Goal: Navigation & Orientation: Find specific page/section

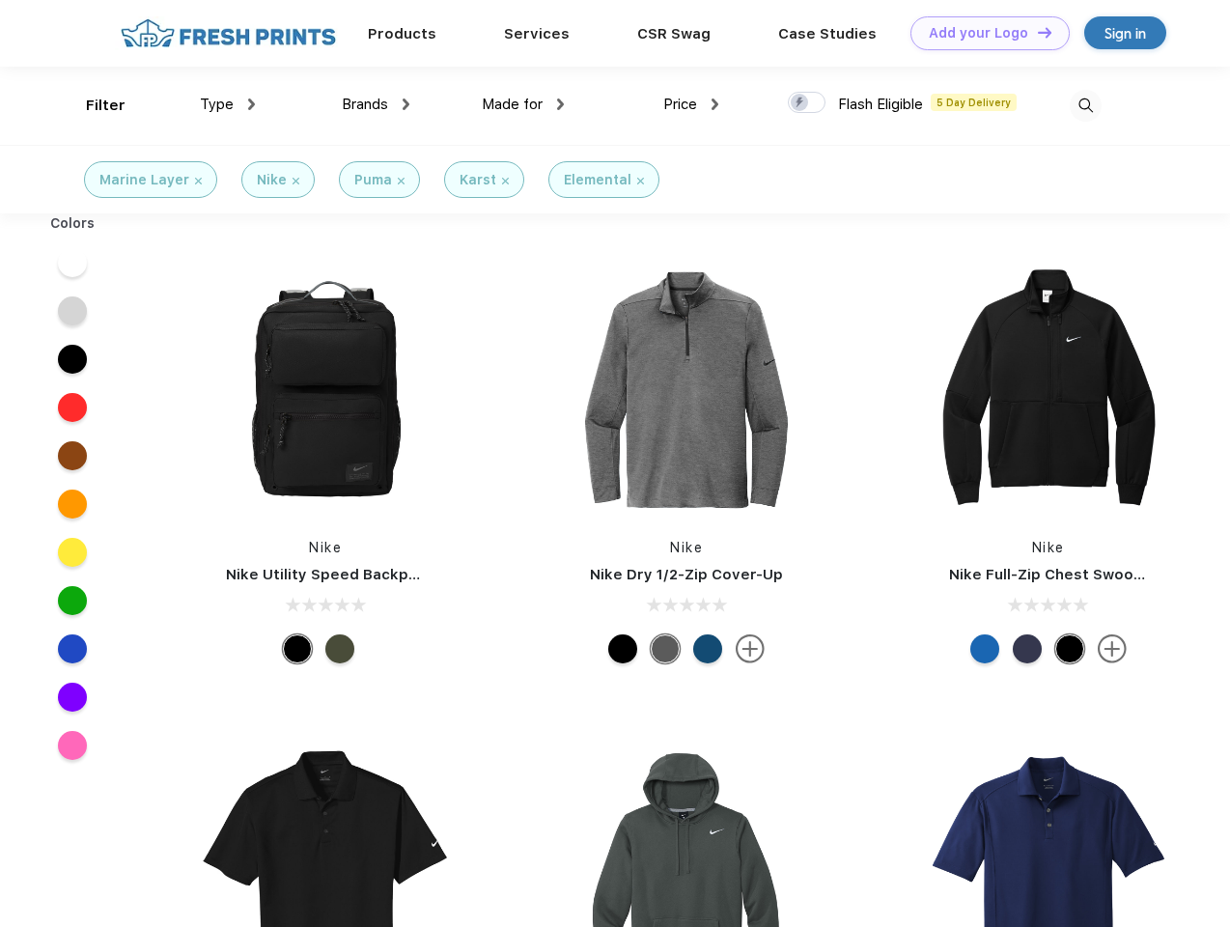
scroll to position [1, 0]
click at [983, 33] on link "Add your Logo Design Tool" at bounding box center [989, 33] width 159 height 34
click at [0, 0] on div "Design Tool" at bounding box center [0, 0] width 0 height 0
click at [1036, 32] on link "Add your Logo Design Tool" at bounding box center [989, 33] width 159 height 34
click at [93, 105] on div "Filter" at bounding box center [106, 106] width 40 height 22
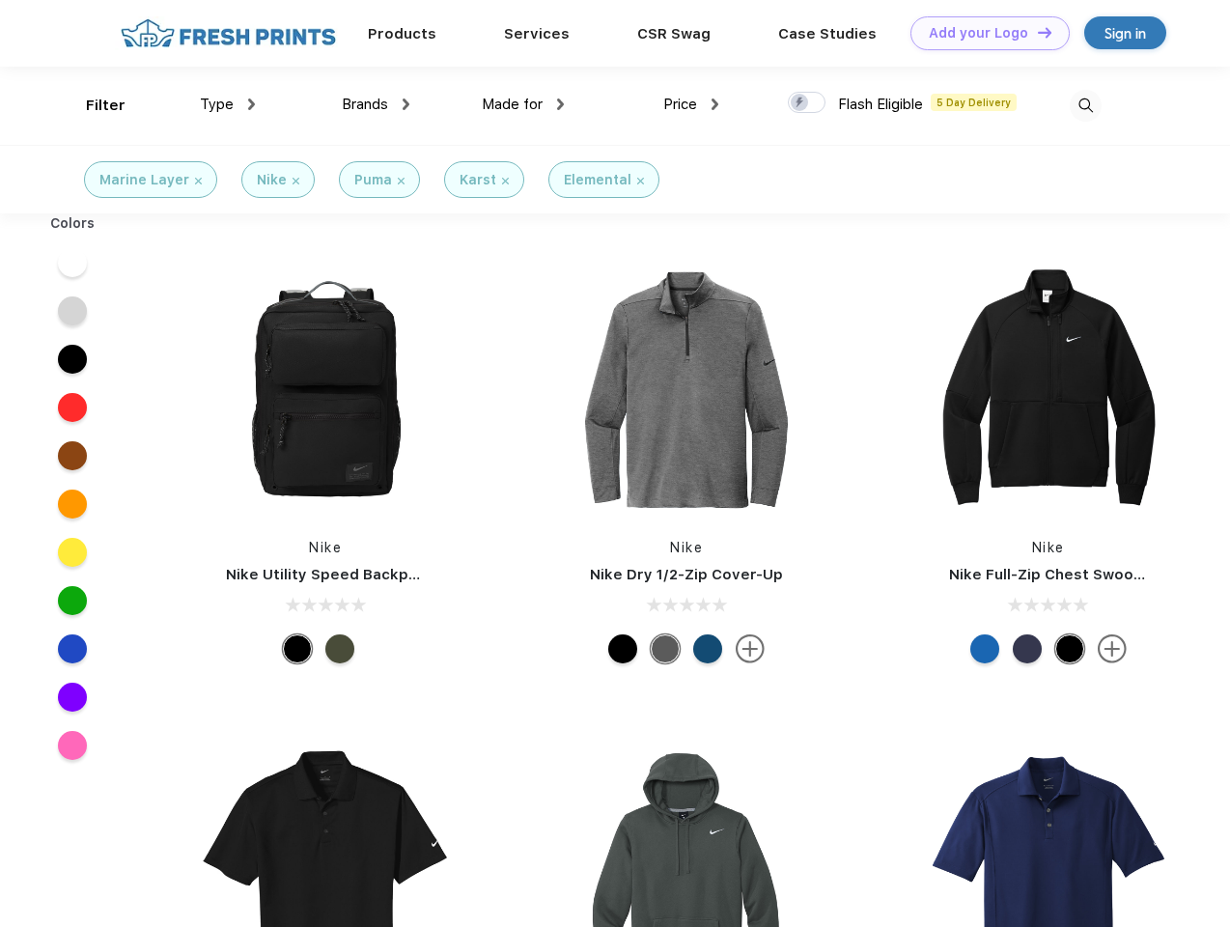
click at [228, 104] on span "Type" at bounding box center [217, 104] width 34 height 17
click at [375, 104] on span "Brands" at bounding box center [365, 104] width 46 height 17
click at [523, 104] on span "Made for" at bounding box center [512, 104] width 61 height 17
click at [691, 104] on span "Price" at bounding box center [680, 104] width 34 height 17
click at [807, 103] on div at bounding box center [807, 102] width 38 height 21
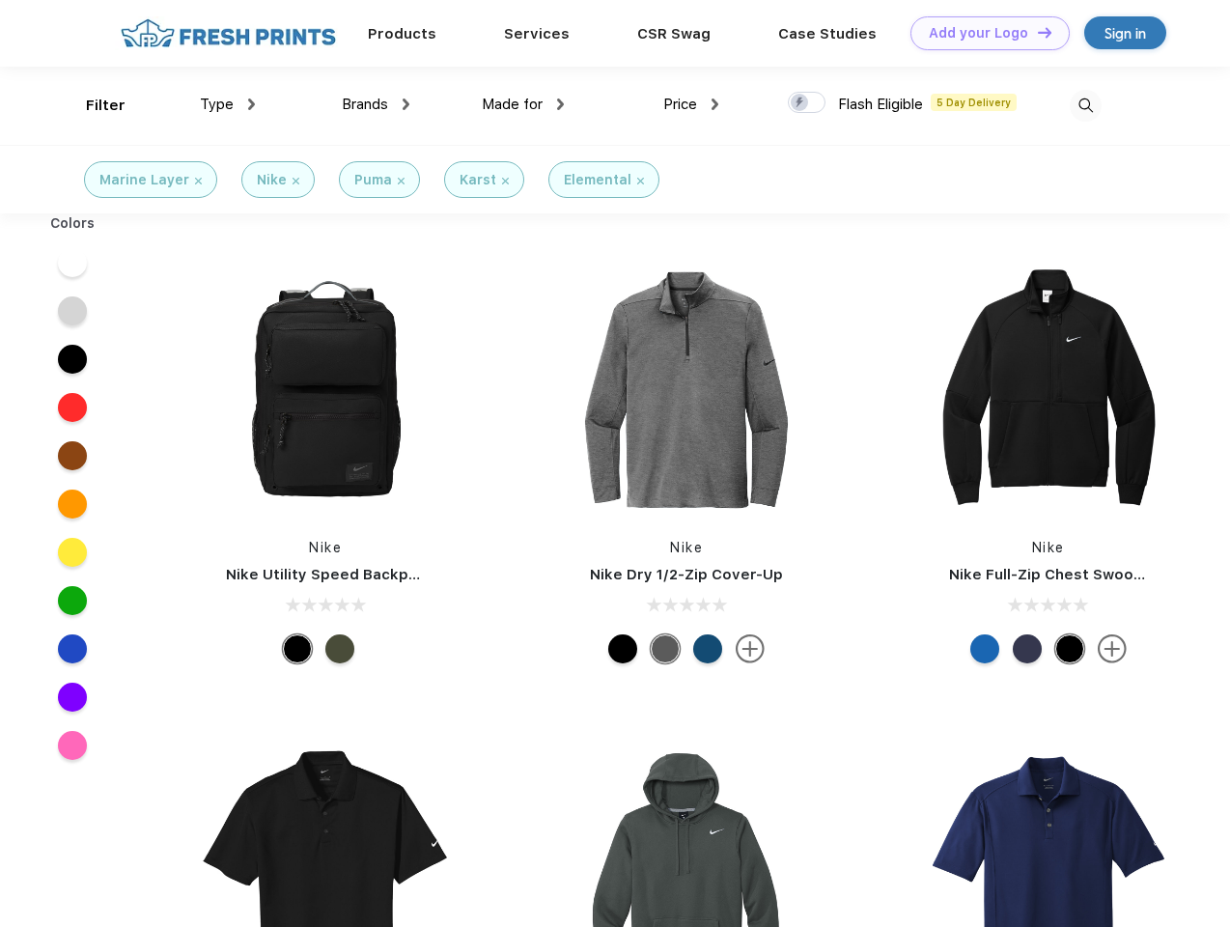
click at [800, 103] on input "checkbox" at bounding box center [794, 97] width 13 height 13
click at [1085, 105] on img at bounding box center [1086, 106] width 32 height 32
